Goal: Task Accomplishment & Management: Manage account settings

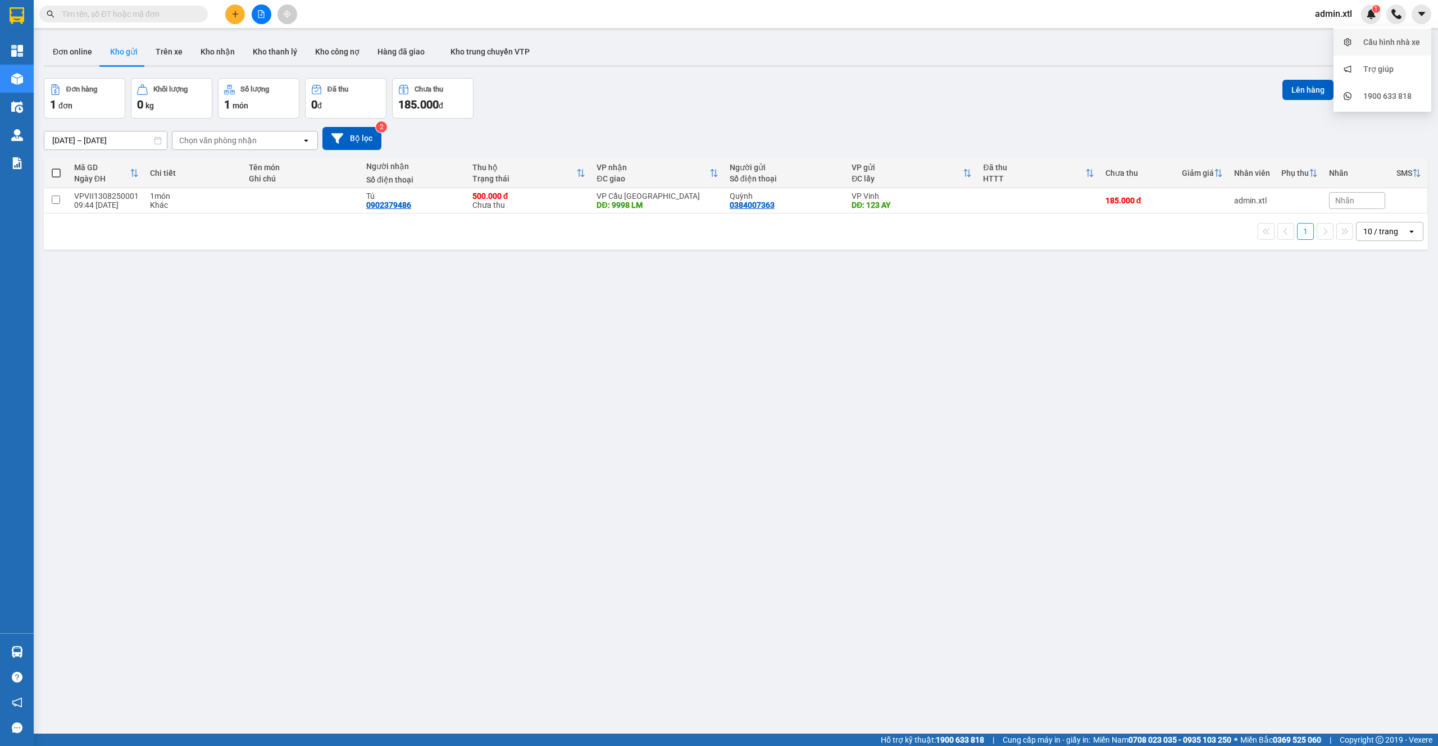
click at [1397, 39] on div "Cấu hình nhà xe" at bounding box center [1391, 42] width 57 height 12
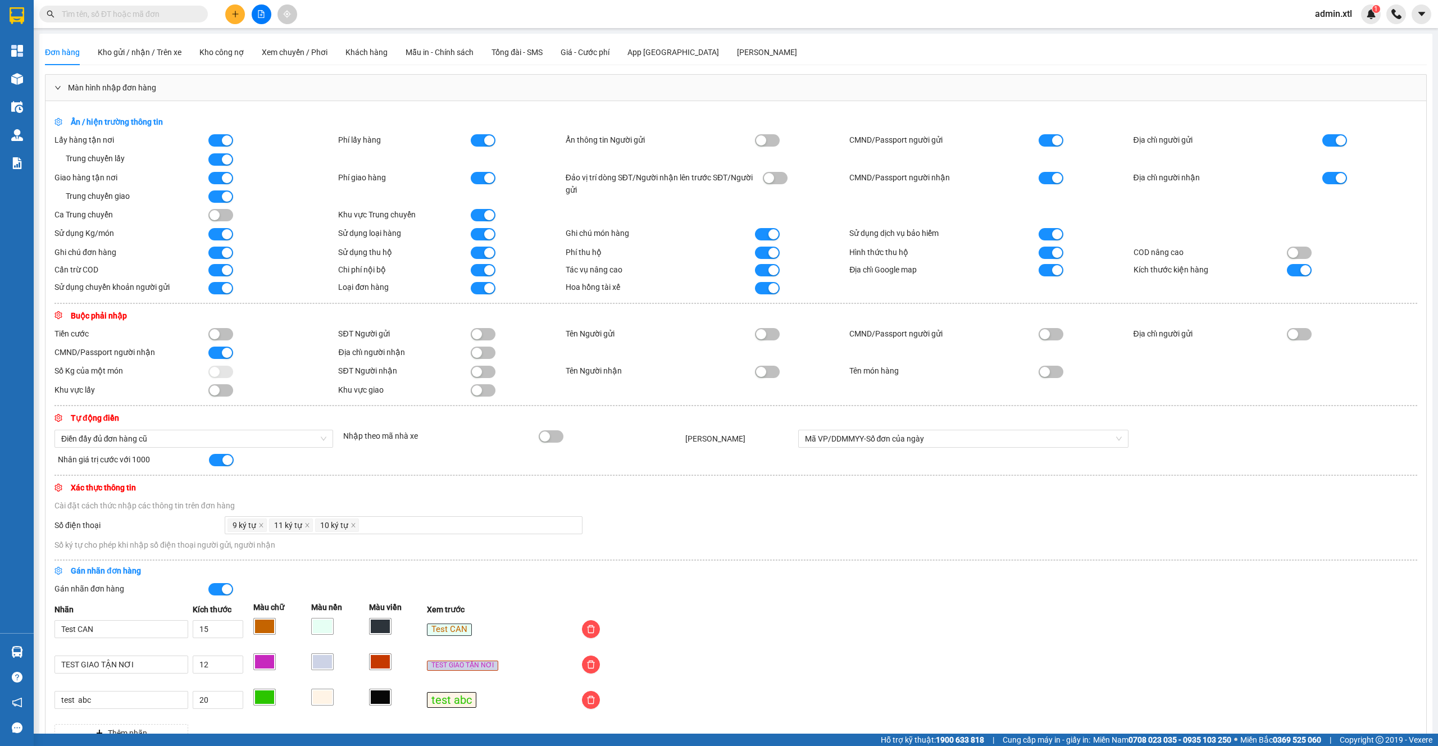
click at [1341, 10] on span "admin.xtl" at bounding box center [1333, 14] width 55 height 14
click at [1347, 27] on li "Đăng xuất" at bounding box center [1341, 35] width 72 height 18
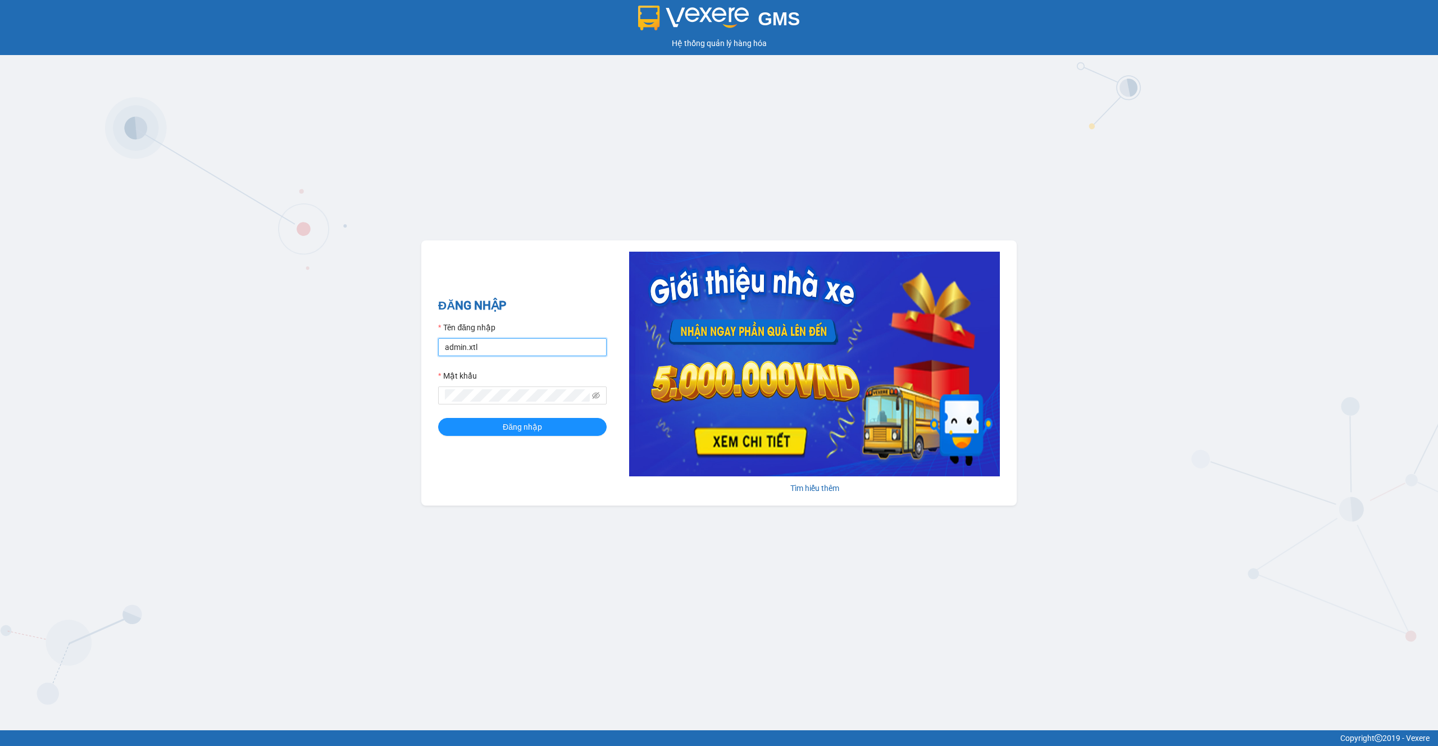
click at [481, 345] on input "admin.xtl" at bounding box center [522, 347] width 168 height 18
type input "thaison.vxr"
click at [550, 423] on button "Đăng nhập" at bounding box center [522, 427] width 168 height 18
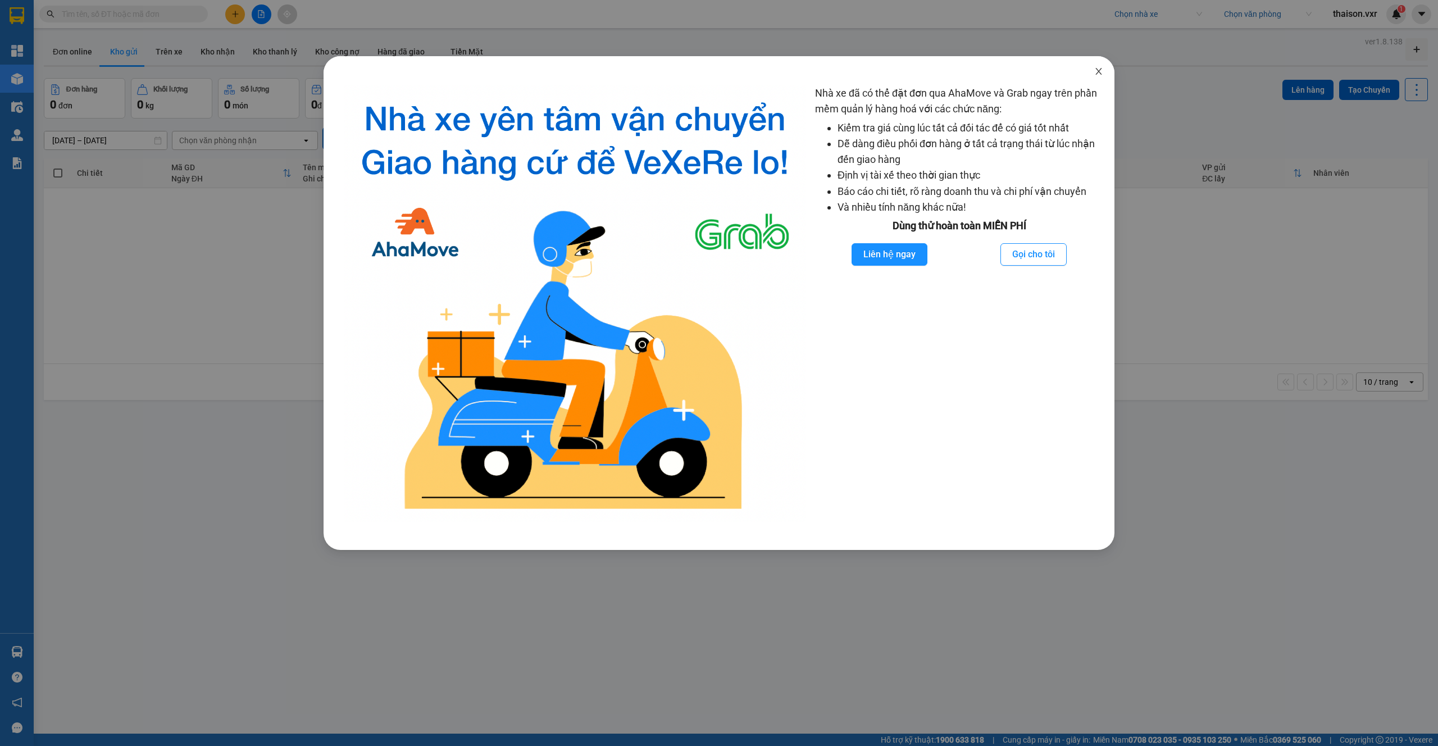
click at [1099, 74] on icon "close" at bounding box center [1098, 71] width 9 height 9
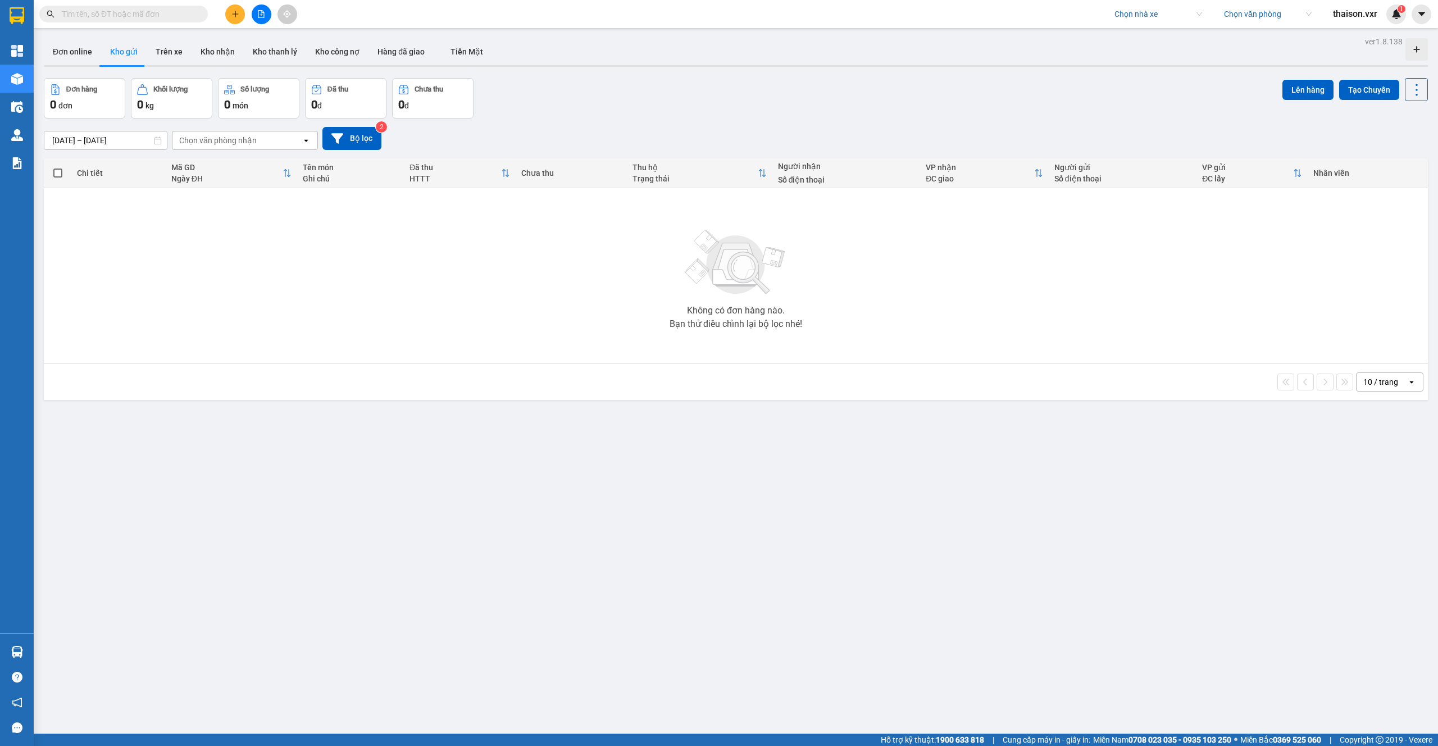
click at [1166, 21] on input "search" at bounding box center [1154, 14] width 80 height 17
click at [1160, 19] on input "search" at bounding box center [1154, 14] width 80 height 17
type input "trang ng"
click at [1171, 39] on div "Trang Ngọc Phát" at bounding box center [1157, 36] width 88 height 12
click at [1269, 15] on input "search" at bounding box center [1264, 14] width 80 height 17
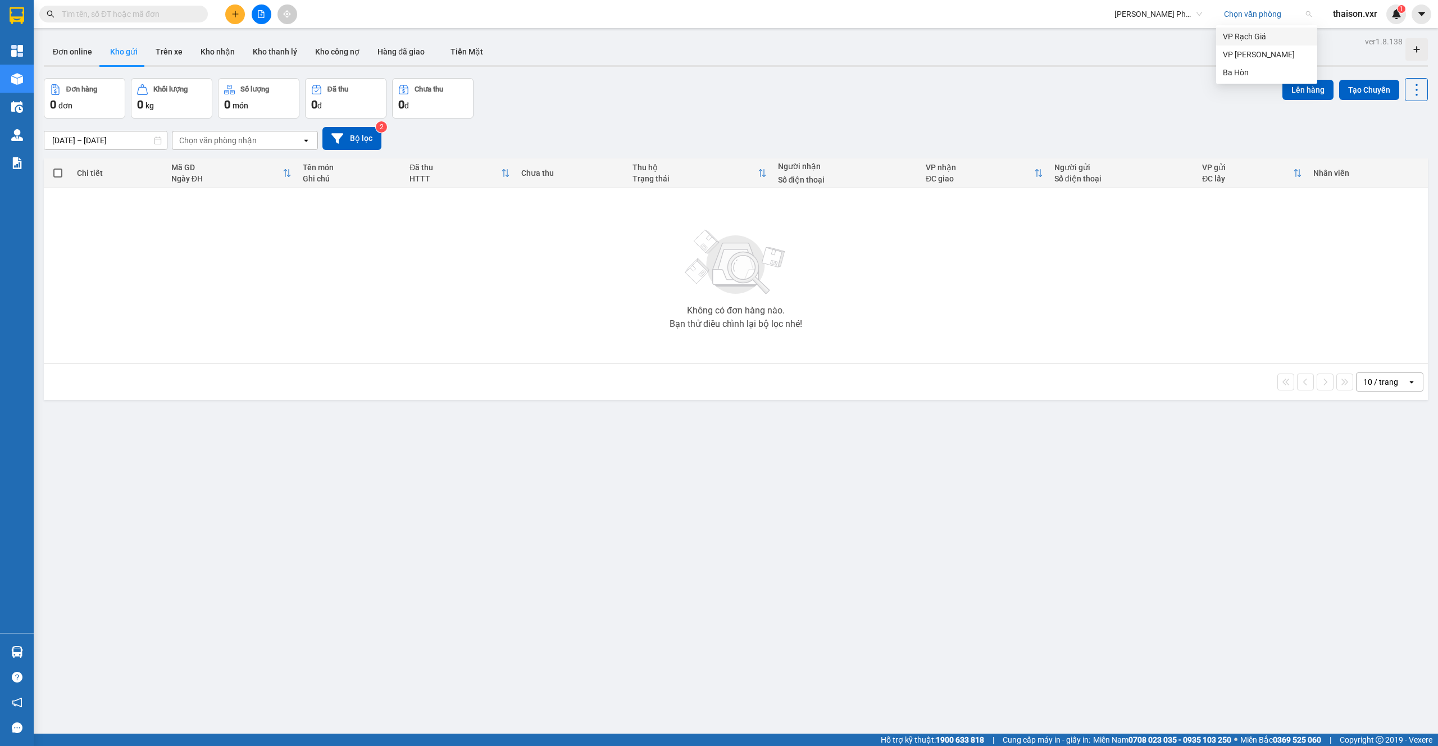
click at [1271, 38] on div "VP Rạch Giá" at bounding box center [1267, 36] width 88 height 12
click at [1423, 16] on icon "caret-down" at bounding box center [1421, 14] width 10 height 10
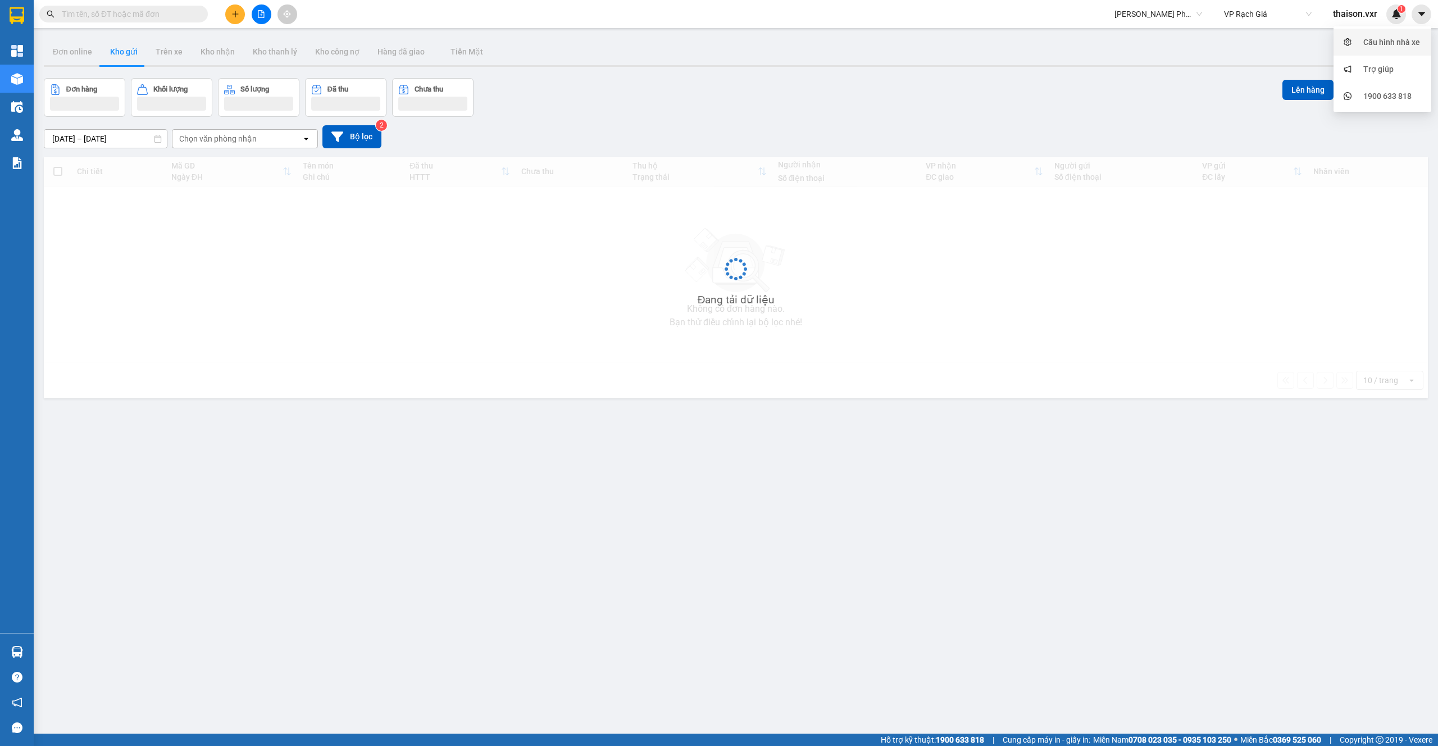
click at [1388, 38] on div "Cấu hình nhà xe" at bounding box center [1391, 42] width 57 height 12
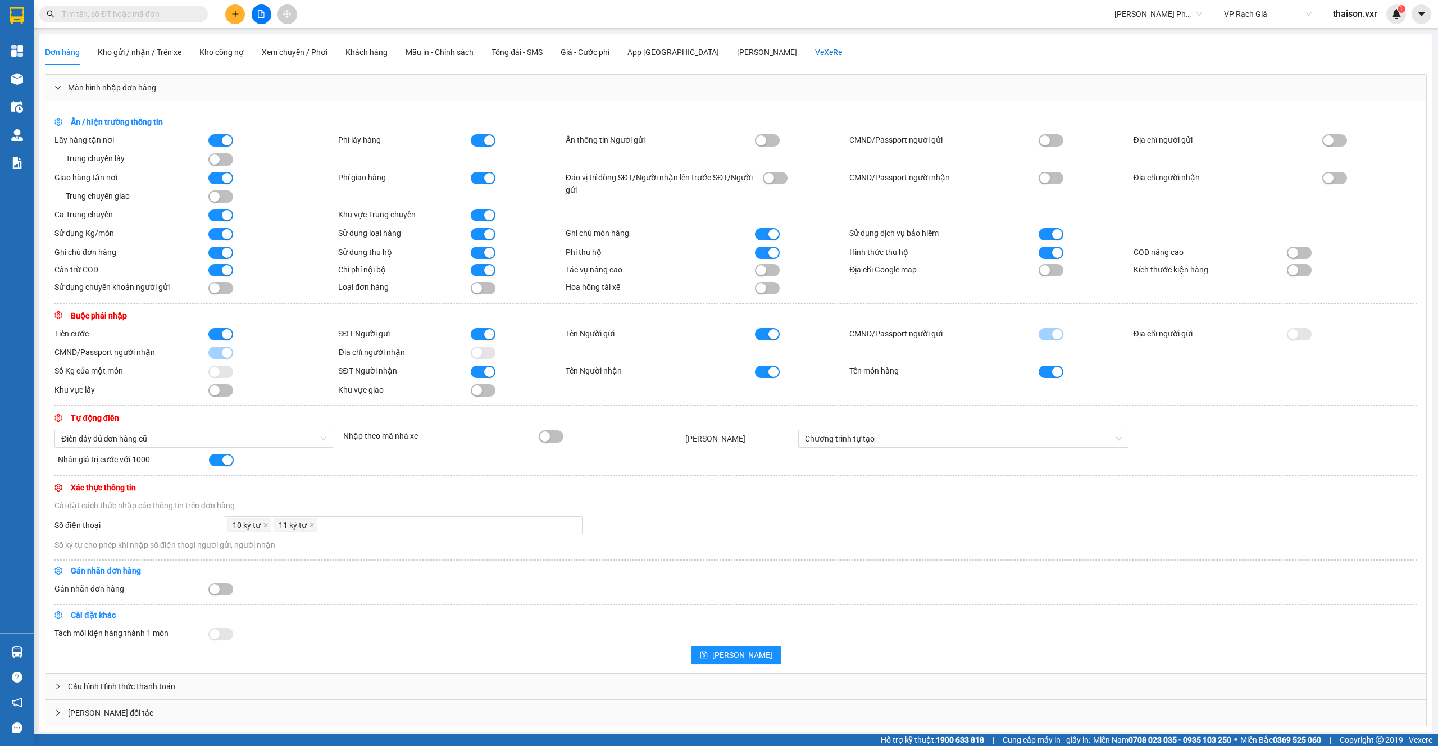
click at [815, 51] on div "VeXeRe" at bounding box center [828, 52] width 27 height 12
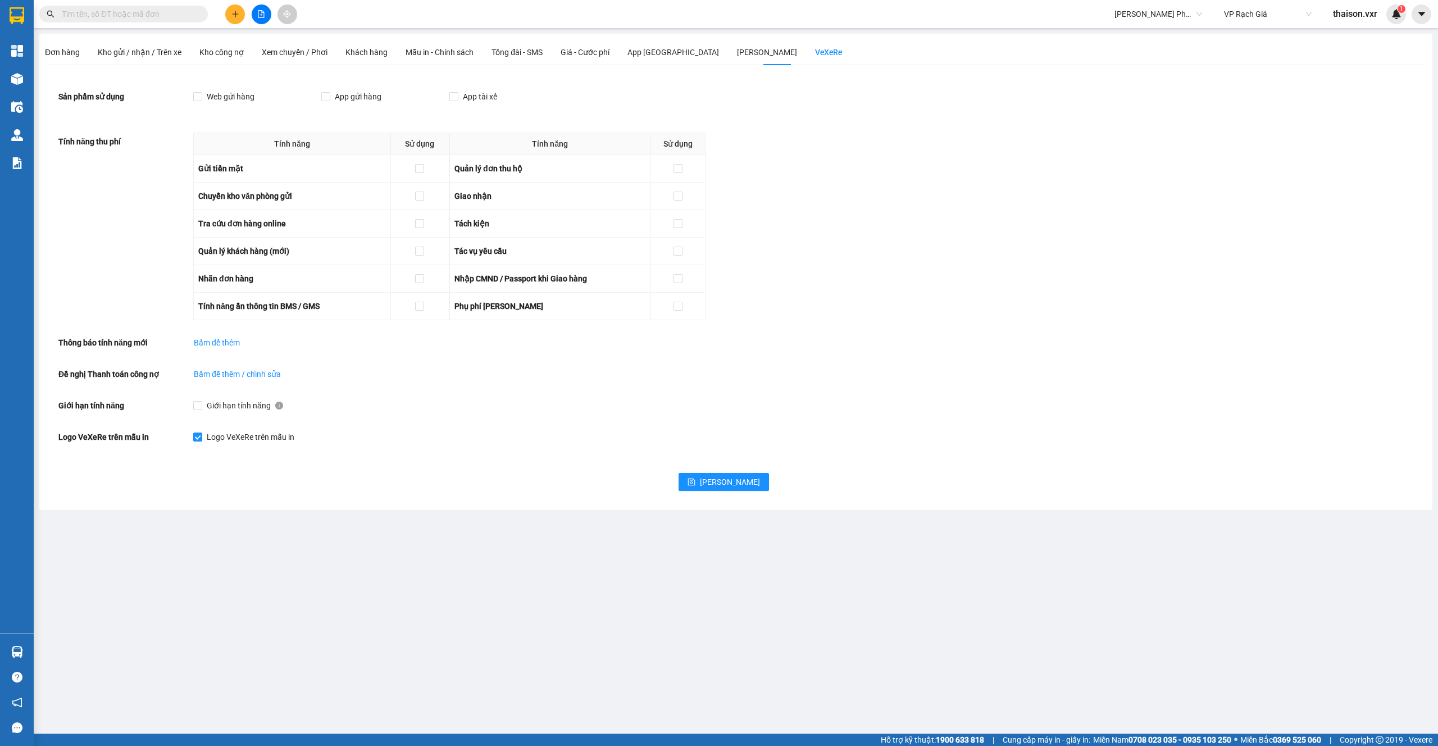
click at [1354, 19] on span "thaison.vxr" at bounding box center [1355, 14] width 62 height 14
click at [1357, 33] on span "Đăng xuất" at bounding box center [1363, 35] width 47 height 12
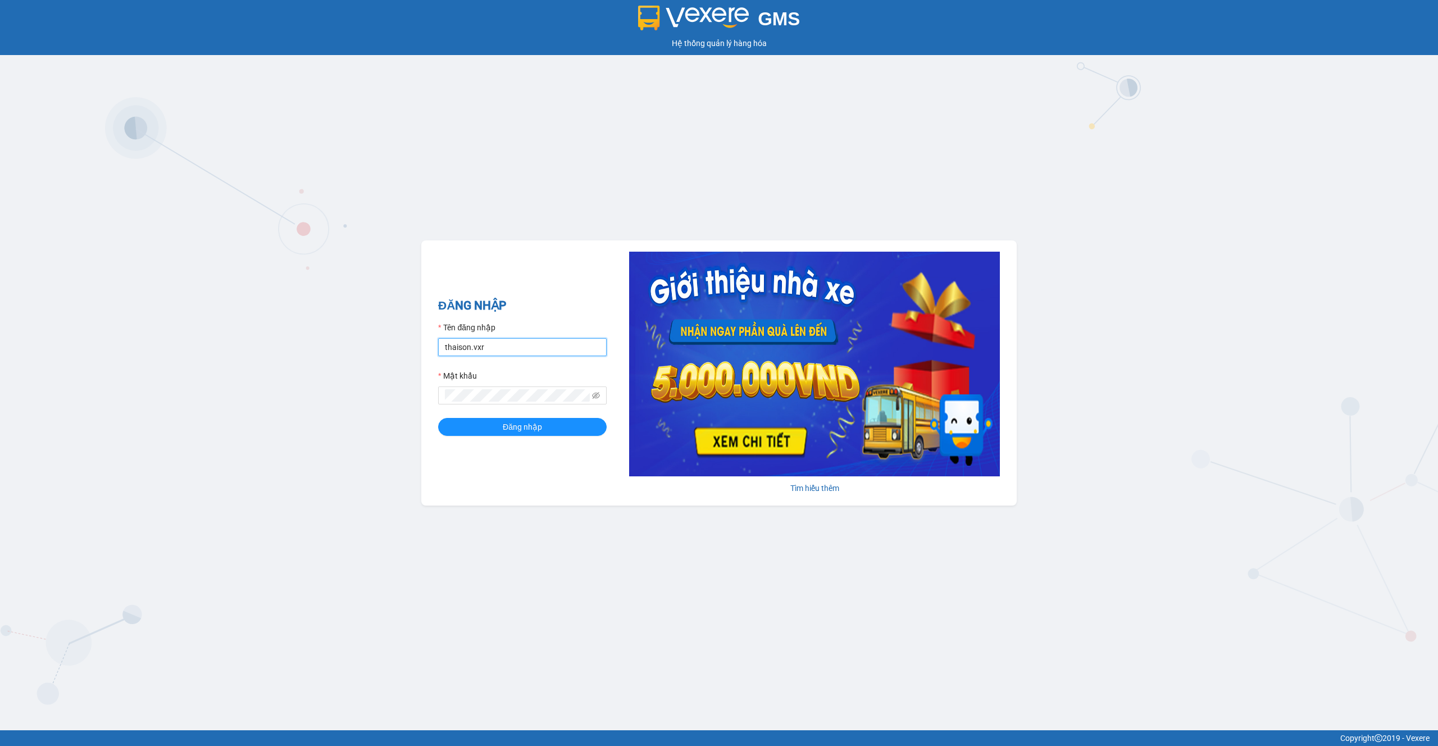
click at [542, 344] on input "thaison.vxr" at bounding box center [522, 347] width 168 height 18
paste input "nhaxe.trangngocphat"
type input "nhaxe.trangngocphat"
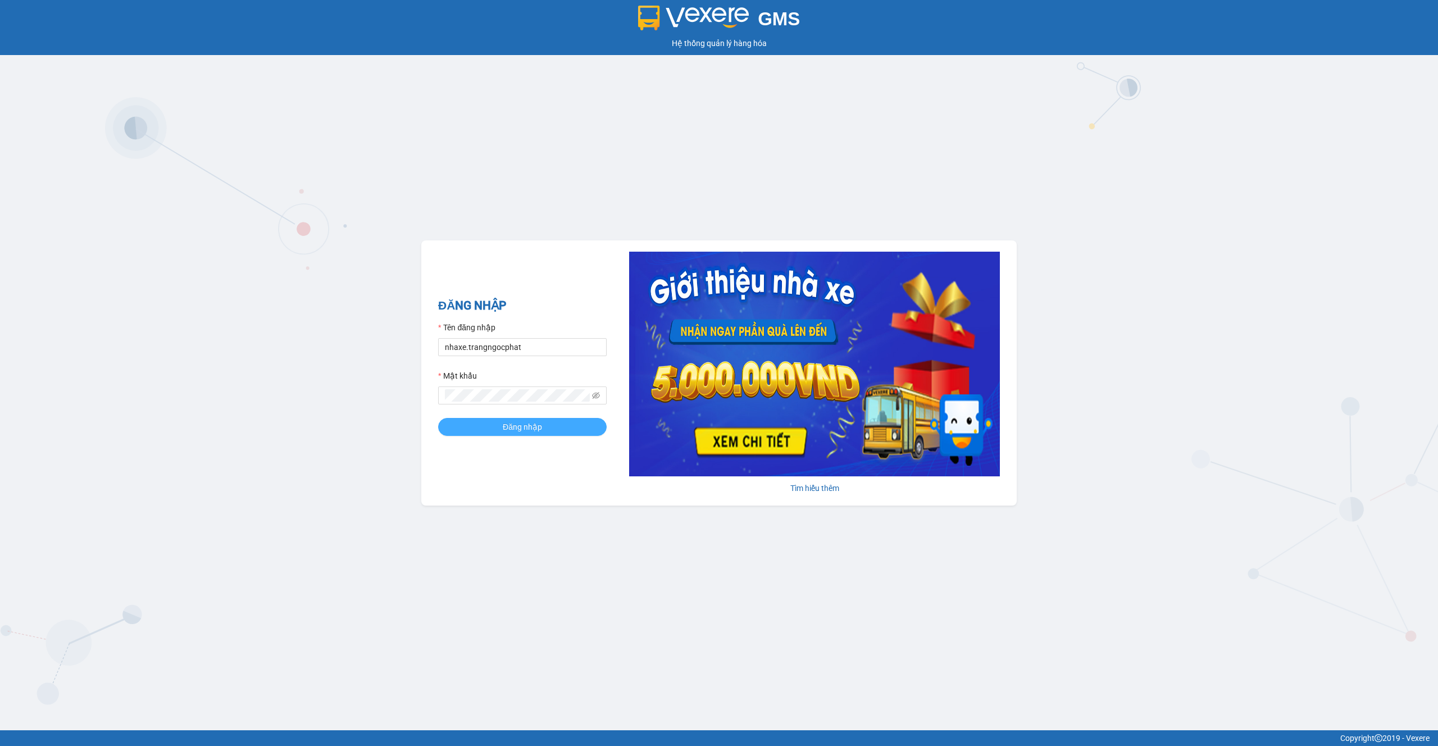
click at [523, 425] on span "Đăng nhập" at bounding box center [522, 427] width 39 height 12
click at [510, 343] on input "thaison.vxr" at bounding box center [522, 347] width 168 height 18
paste input "123456Ab"
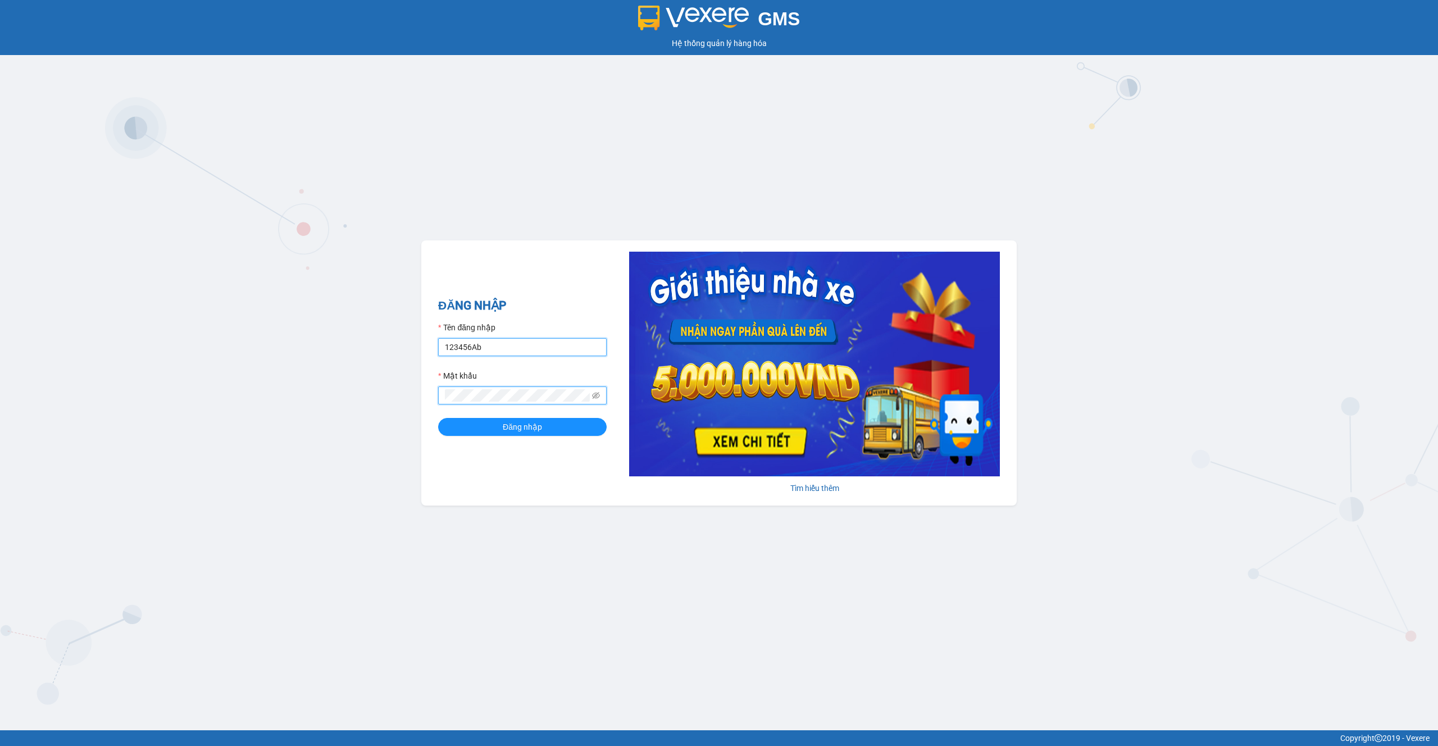
click at [522, 340] on input "123456Ab" at bounding box center [522, 347] width 168 height 18
paste input "nhaxe.trangngocphat"
type input "nhaxe.trangngocphat"
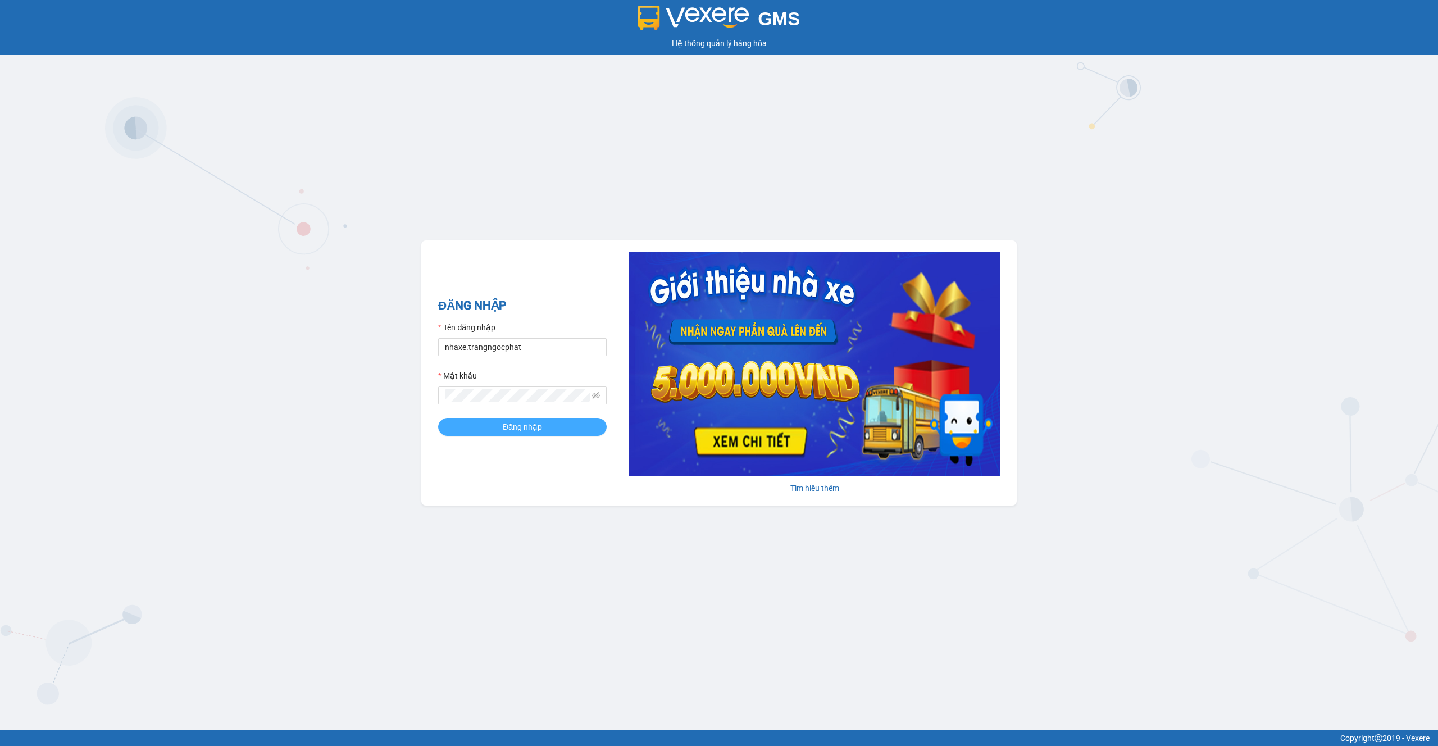
click at [505, 431] on span "Đăng nhập" at bounding box center [522, 427] width 39 height 12
click at [521, 348] on input "thaison.vxr" at bounding box center [522, 347] width 168 height 18
click at [500, 349] on input "thaison.vxr" at bounding box center [522, 347] width 168 height 18
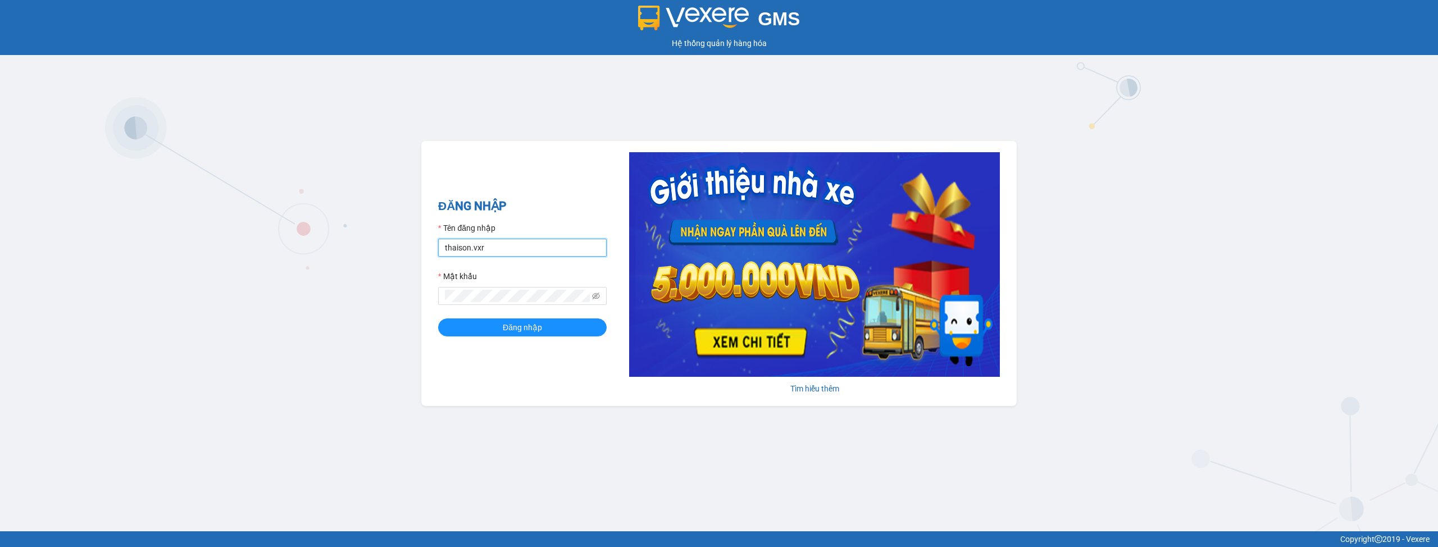
click at [514, 250] on input "thaison.vxr" at bounding box center [522, 248] width 168 height 18
paste input "nhaxe.trangngocphat"
type input "nhaxe.trangngocphat"
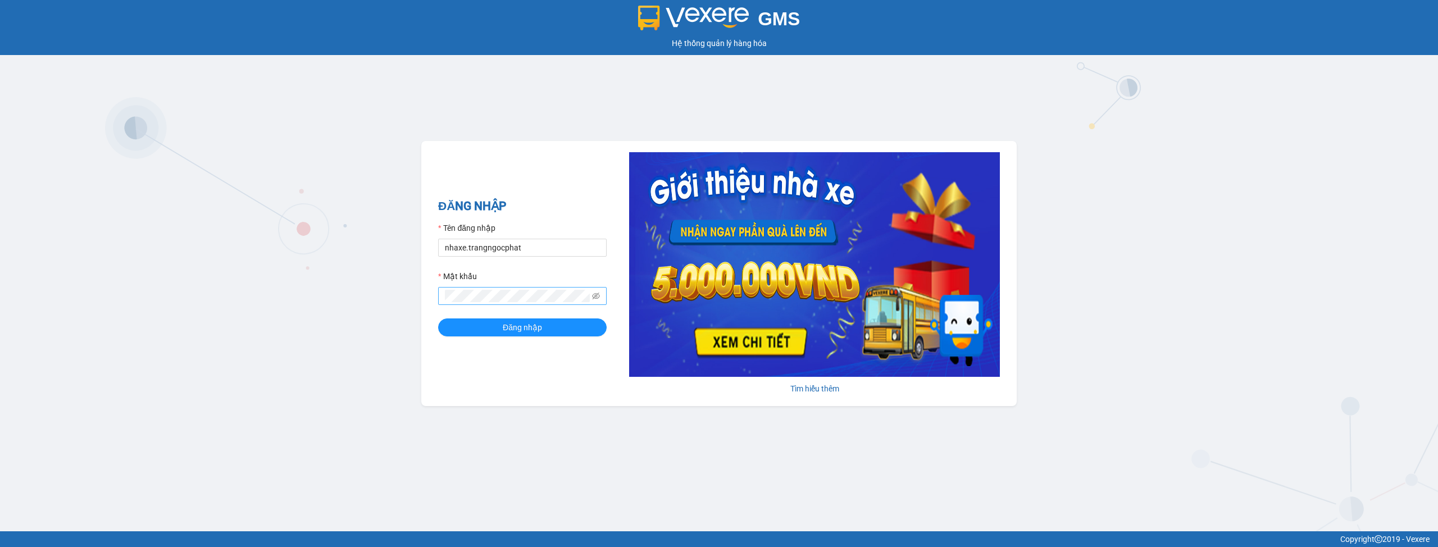
click at [508, 303] on span at bounding box center [522, 296] width 168 height 18
click at [501, 357] on div "ĐĂNG NHẬP Tên đăng nhập nhaxe.trangngocphat Mật khẩu Đăng nhập Tìm hiểu thêm" at bounding box center [718, 273] width 595 height 265
click at [594, 291] on span at bounding box center [596, 296] width 8 height 12
click at [595, 293] on icon "eye-invisible" at bounding box center [596, 296] width 8 height 7
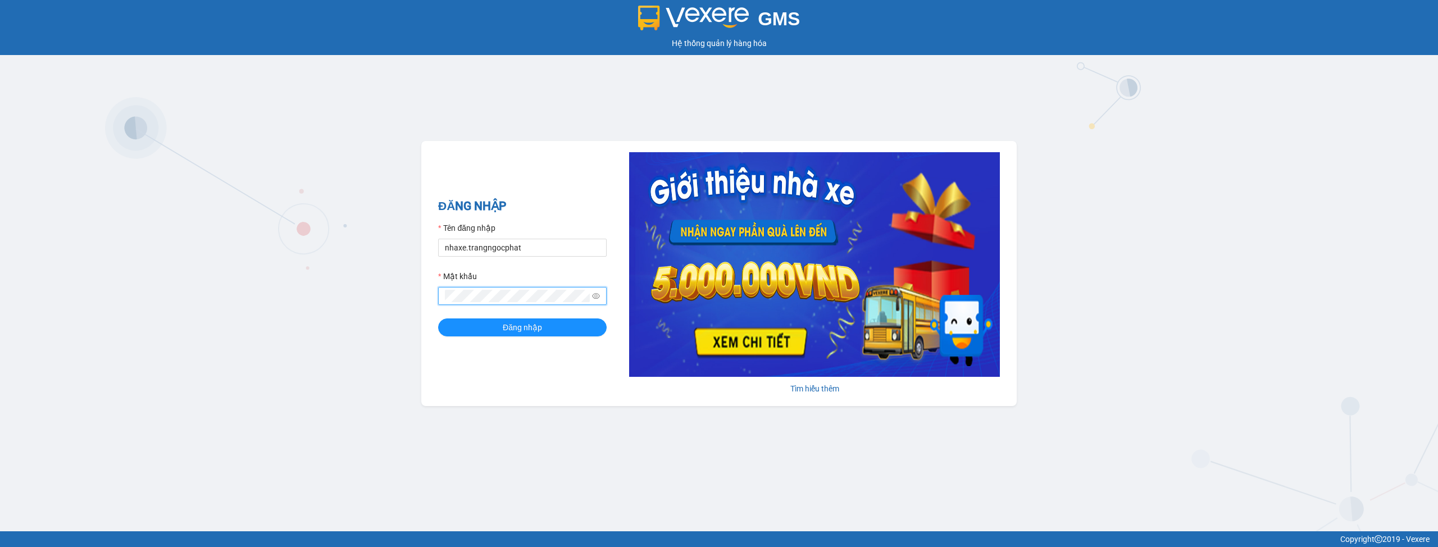
click at [496, 359] on div "ĐĂNG NHẬP Tên đăng nhập nhaxe.trangngocphat Mật khẩu Đăng nhập Tìm hiểu thêm" at bounding box center [718, 273] width 595 height 265
click at [541, 326] on span "Đăng nhập" at bounding box center [522, 327] width 39 height 12
click at [516, 248] on input "thaison.vxr" at bounding box center [522, 248] width 168 height 18
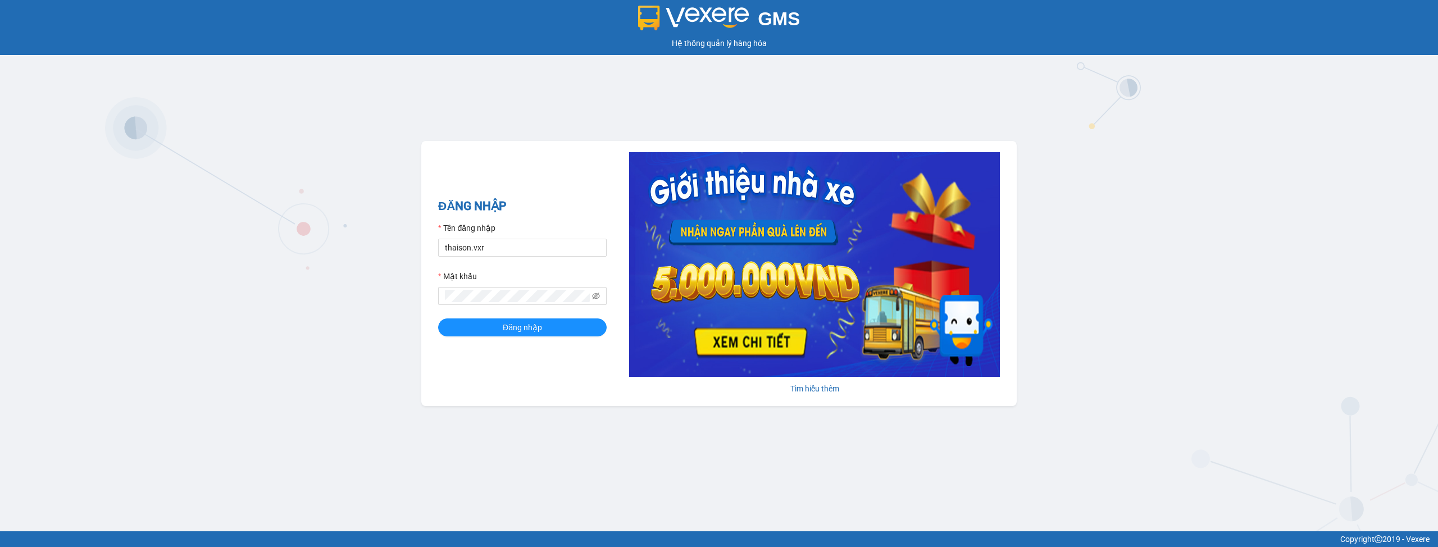
click at [504, 281] on div "Mật khẩu" at bounding box center [522, 278] width 168 height 17
click at [497, 238] on div "Tên đăng nhập" at bounding box center [522, 230] width 168 height 17
click at [494, 249] on input "thaison.vxr" at bounding box center [522, 248] width 168 height 18
paste input "nhaxe.trangngocphat"
type input "nhaxe.trangngocphat"
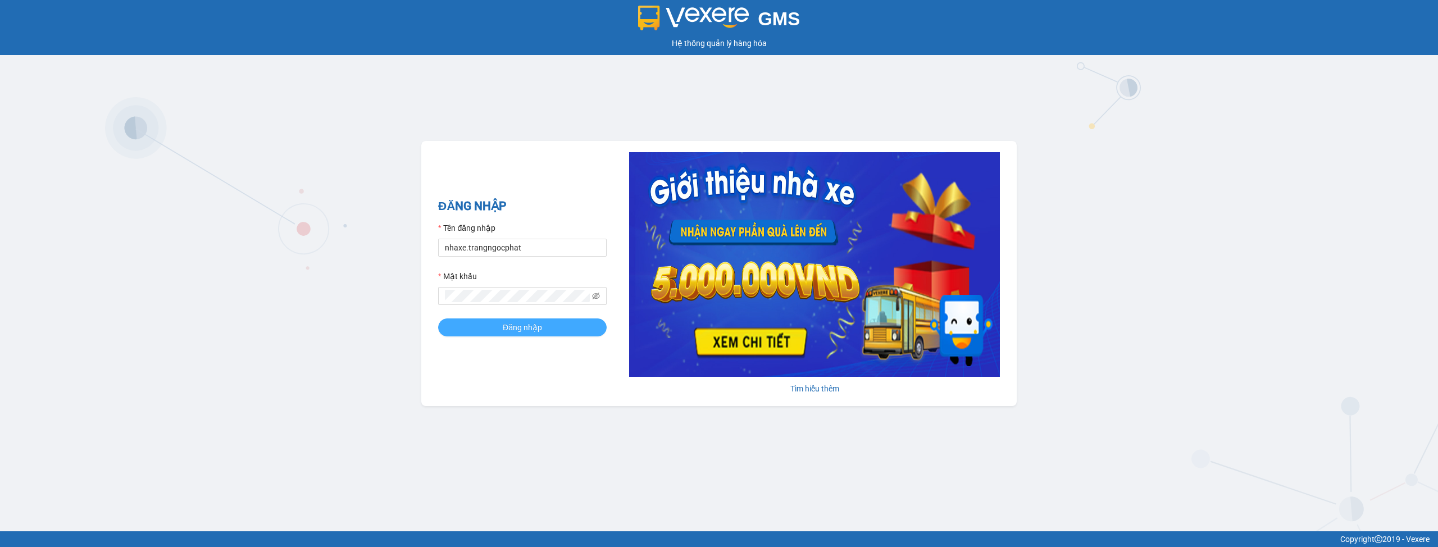
click at [497, 323] on button "Đăng nhập" at bounding box center [522, 327] width 168 height 18
click at [515, 243] on input "thaison.vxr" at bounding box center [522, 248] width 168 height 18
paste input "nhaxe.trangngocphat"
type input "nhaxe.trangngocphat"
click at [519, 331] on span "Đăng nhập" at bounding box center [522, 327] width 39 height 12
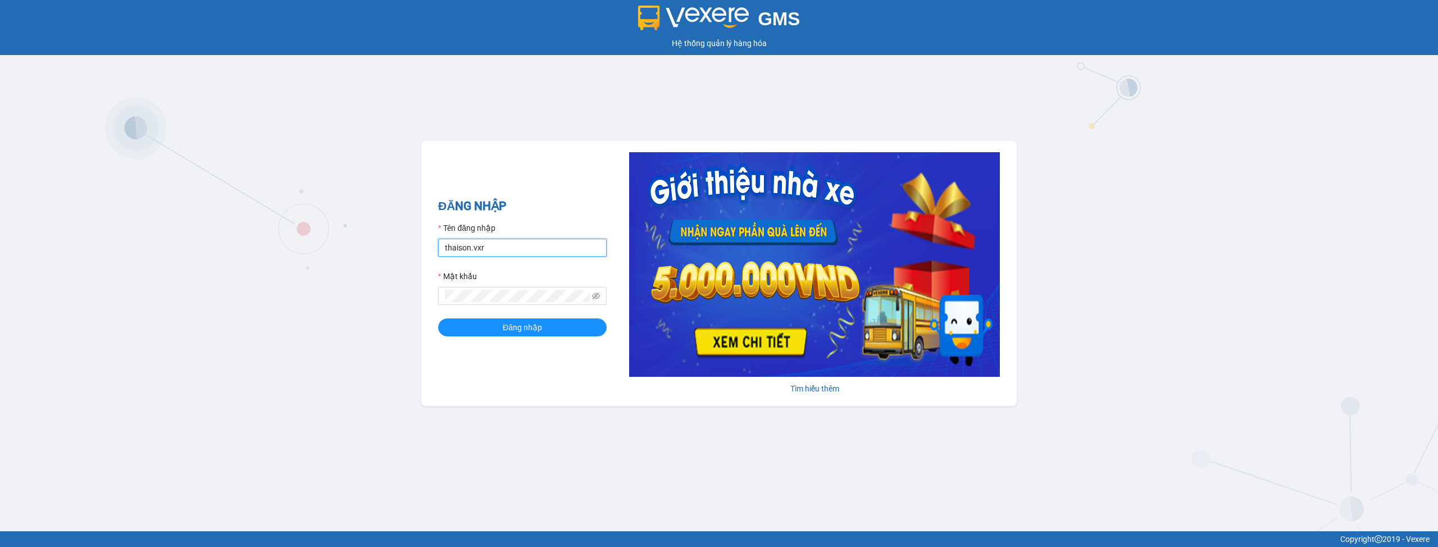
click at [540, 241] on input "thaison.vxr" at bounding box center [522, 248] width 168 height 18
paste input "nhaxe.trangngocphat"
type input "nhaxe.trangngocphat"
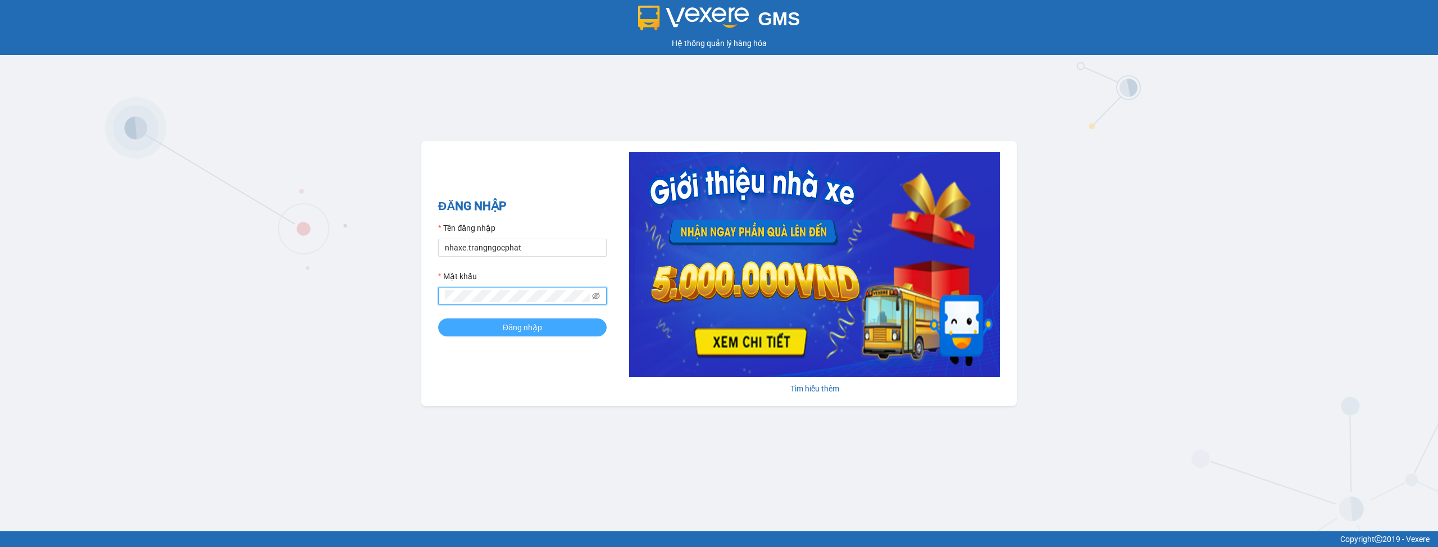
click at [498, 325] on button "Đăng nhập" at bounding box center [522, 327] width 168 height 18
click at [495, 228] on label "Tên đăng nhập" at bounding box center [466, 228] width 57 height 12
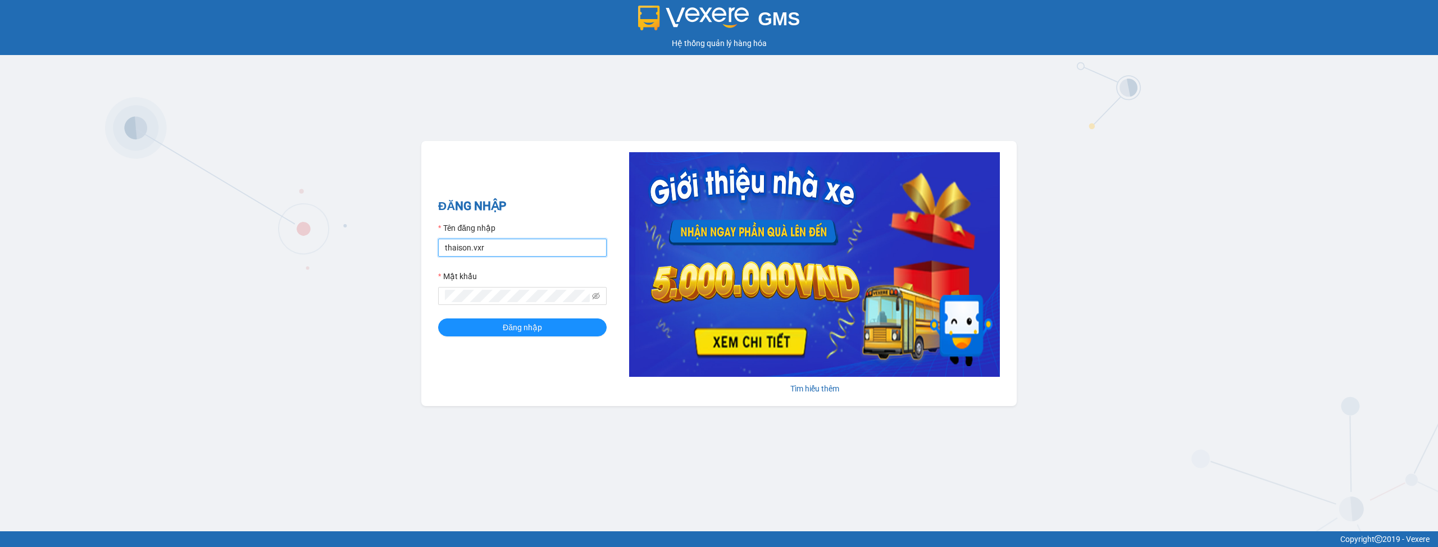
click at [497, 239] on input "thaison.vxr" at bounding box center [522, 248] width 168 height 18
click at [499, 244] on input "thaison.vxr" at bounding box center [522, 248] width 168 height 18
click at [538, 249] on input "thaison.vxr" at bounding box center [522, 248] width 168 height 18
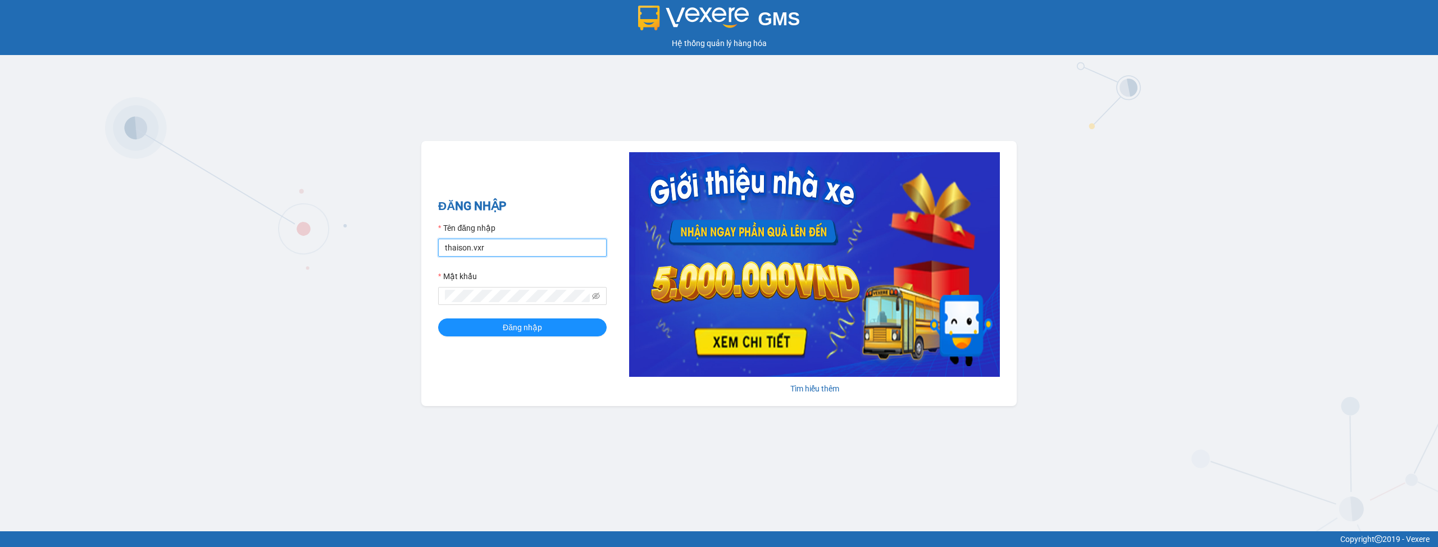
click at [538, 249] on input "thaison.vxr" at bounding box center [522, 248] width 168 height 18
paste input "nhaxe.trangngocphat"
type input "nhaxe.trangngocphat"
click at [521, 375] on div "ĐĂNG NHẬP Tên đăng nhập nhaxe.trangngocphat Mật khẩu Đăng nhập [PERSON_NAME] th…" at bounding box center [718, 273] width 595 height 265
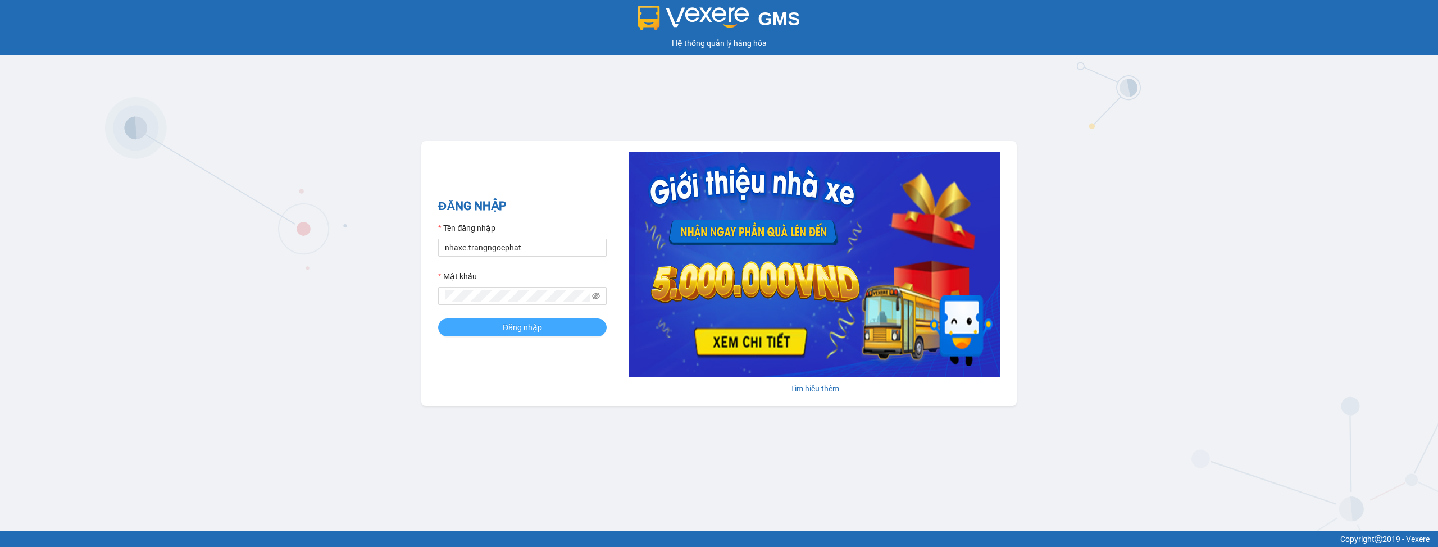
click at [558, 335] on button "Đăng nhập" at bounding box center [522, 327] width 168 height 18
